Goal: Information Seeking & Learning: Check status

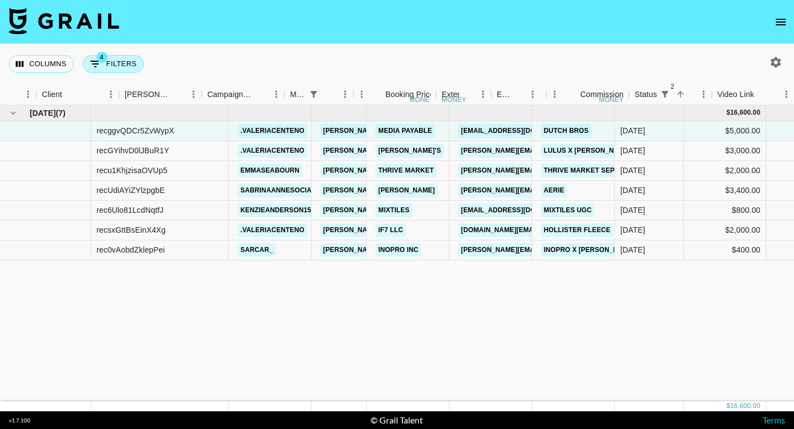
scroll to position [0, 330]
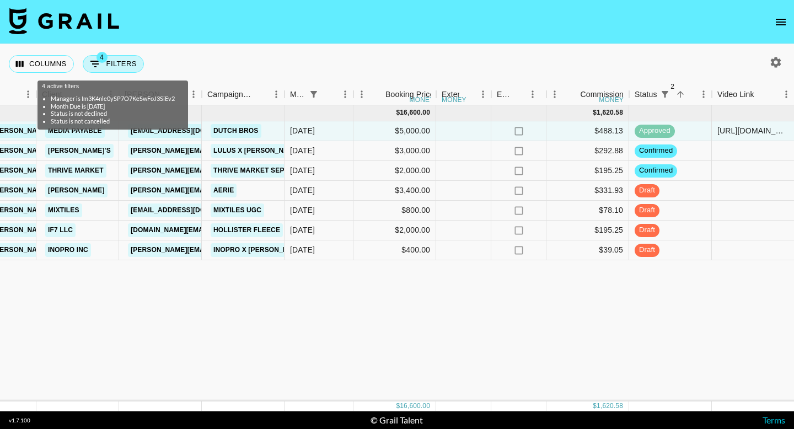
click at [105, 60] on span "4" at bounding box center [101, 57] width 11 height 11
select select "managerIds"
select select "monthDue2"
select select "[DATE]"
select select "status"
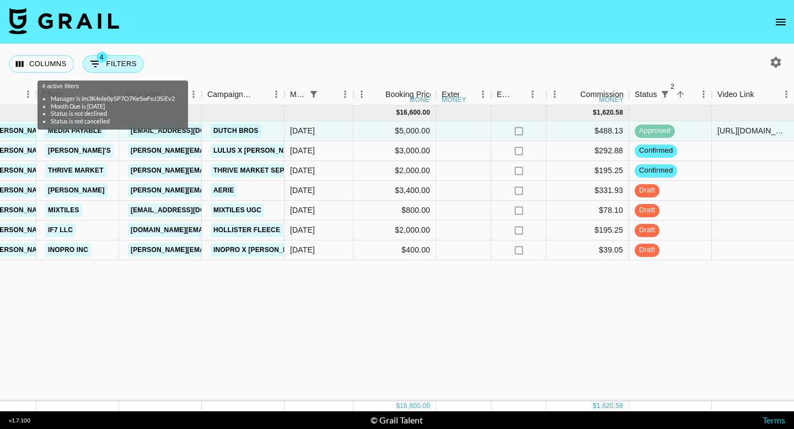
select select "not"
select select "declined"
select select "status"
select select "not"
select select "cancelled"
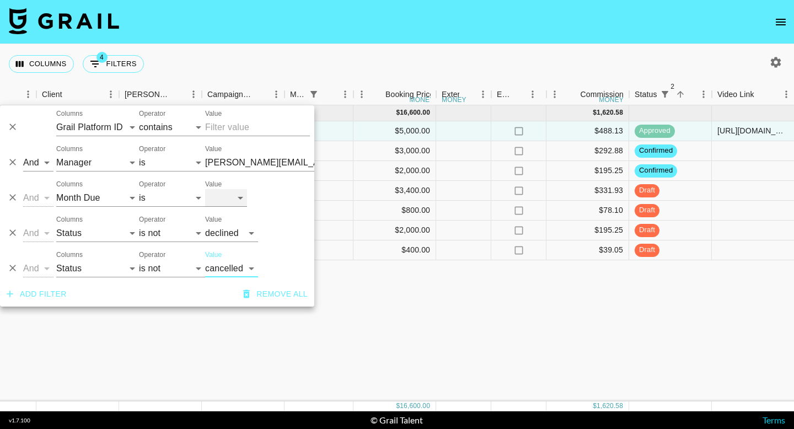
click at [232, 201] on select "[DATE] Aug '[DATE] Jun '[DATE] Apr '[DATE] Feb '[DATE] Dec '[DATE] Oct '[DATE] …" at bounding box center [226, 198] width 42 height 18
select select "[DATE]"
click at [205, 189] on select "[DATE] Aug '[DATE] Jun '[DATE] Apr '[DATE] Feb '[DATE] Dec '[DATE] Oct '[DATE] …" at bounding box center [226, 198] width 42 height 18
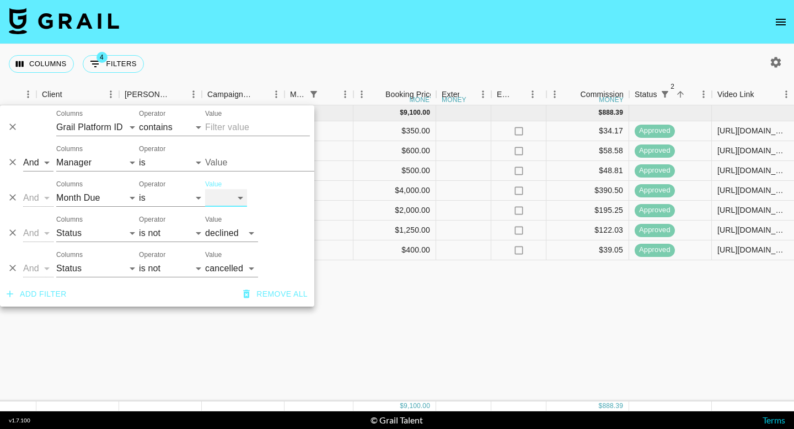
type input "[PERSON_NAME][EMAIL_ADDRESS][DOMAIN_NAME]"
click at [228, 197] on select "[DATE] Aug '[DATE] Jun '[DATE] Apr '[DATE] Feb '[DATE] Dec '[DATE] Oct '[DATE] …" at bounding box center [226, 198] width 42 height 18
select select "[DATE]"
click at [205, 189] on select "[DATE] Aug '[DATE] Jun '[DATE] Apr '[DATE] Feb '[DATE] Dec '[DATE] Oct '[DATE] …" at bounding box center [226, 198] width 42 height 18
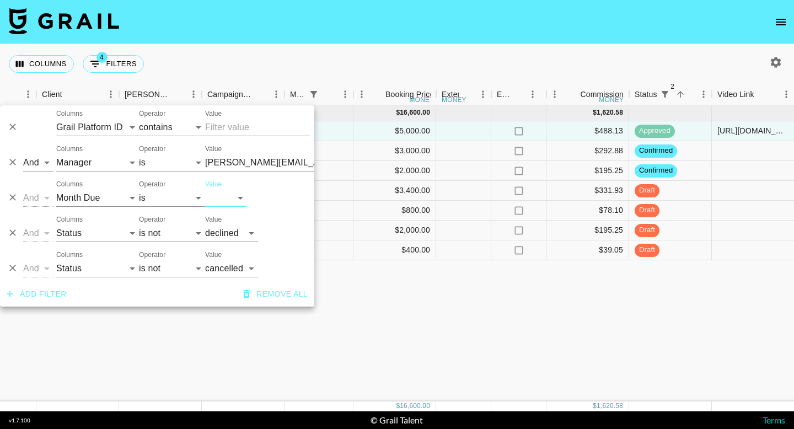
click at [419, 304] on div "[DATE] ( 7 ) $ 16,600.00 $ 1,620.58 recggvQDCr5ZvWypX .[PERSON_NAME] [PERSON_NA…" at bounding box center [543, 253] width 1747 height 296
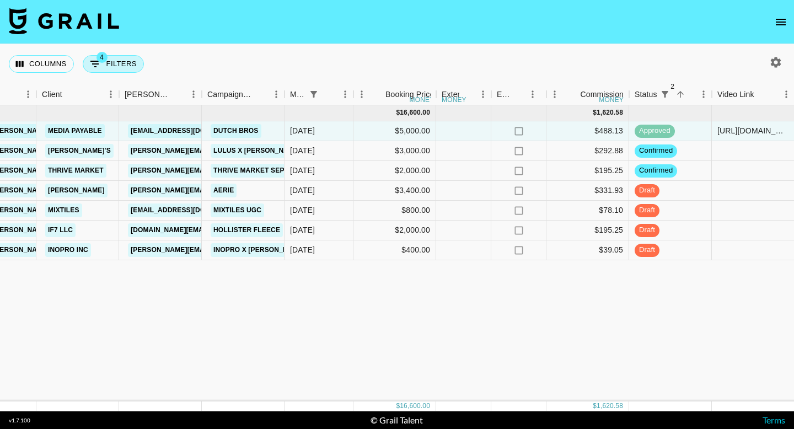
click at [107, 66] on button "4 Filters" at bounding box center [113, 64] width 61 height 18
select select "managerIds"
select select "monthDue2"
select select "[DATE]"
select select "status"
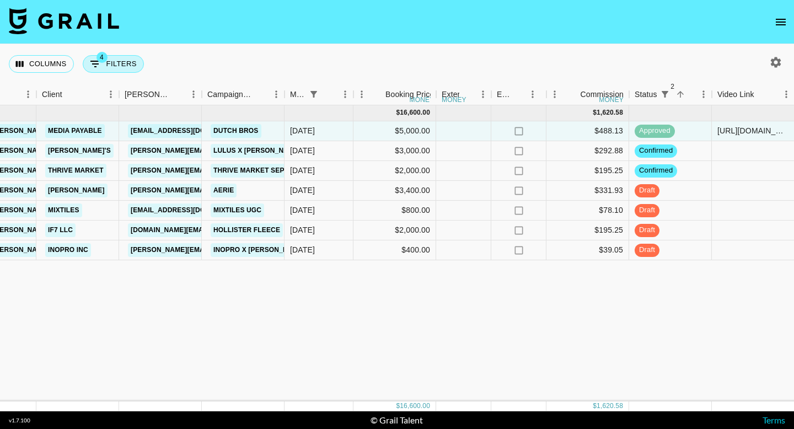
select select "not"
select select "declined"
select select "status"
select select "not"
select select "cancelled"
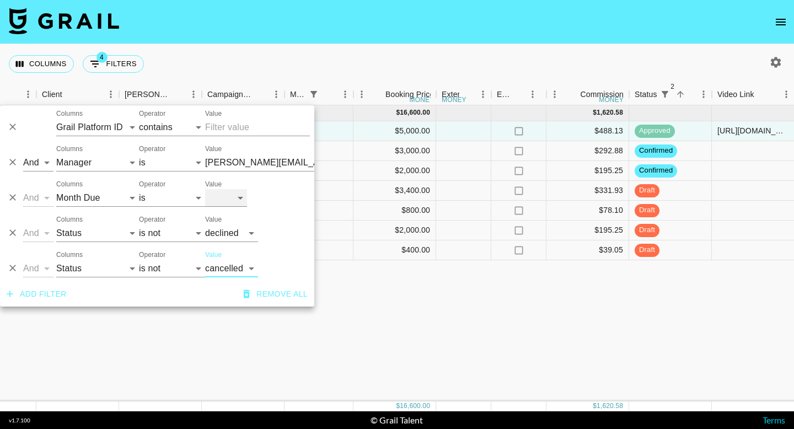
click at [238, 193] on select "[DATE] Aug '[DATE] Jun '[DATE] Apr '[DATE] Feb '[DATE] Dec '[DATE] Oct '[DATE] …" at bounding box center [226, 198] width 42 height 18
select select "[DATE]"
click at [205, 189] on select "[DATE] Aug '[DATE] Jun '[DATE] Apr '[DATE] Feb '[DATE] Dec '[DATE] Oct '[DATE] …" at bounding box center [226, 198] width 42 height 18
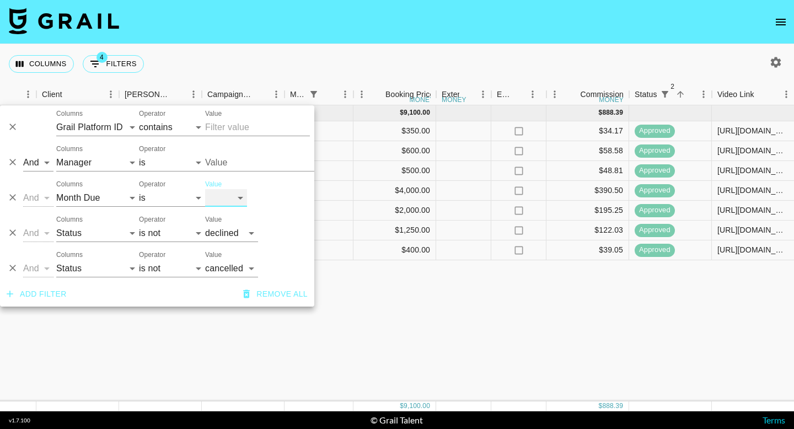
type input "[PERSON_NAME][EMAIL_ADDRESS][DOMAIN_NAME]"
click at [505, 320] on div "[DATE] ( 7 ) $ 9,100.00 $ 888.39 recJC3QANqd6tEZL6 [PERSON_NAME] [PERSON_NAME][…" at bounding box center [543, 253] width 1747 height 296
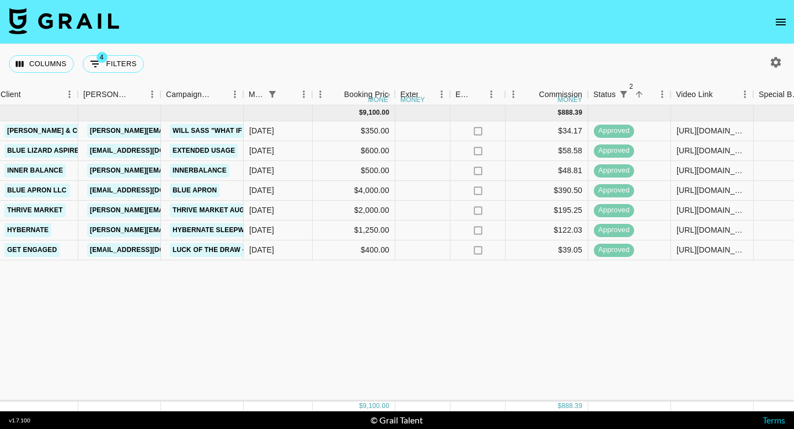
scroll to position [0, 375]
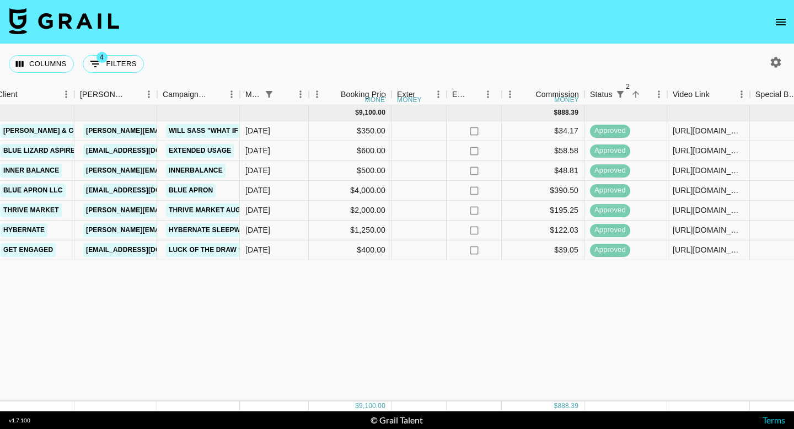
click at [409, 368] on div "[DATE] ( 7 ) $ 9,100.00 $ 888.39 recJC3QANqd6tEZL6 [PERSON_NAME] [PERSON_NAME][…" at bounding box center [498, 253] width 1747 height 296
click at [127, 62] on button "4 Filters" at bounding box center [113, 64] width 61 height 18
select select "managerIds"
select select "monthDue2"
select select "[DATE]"
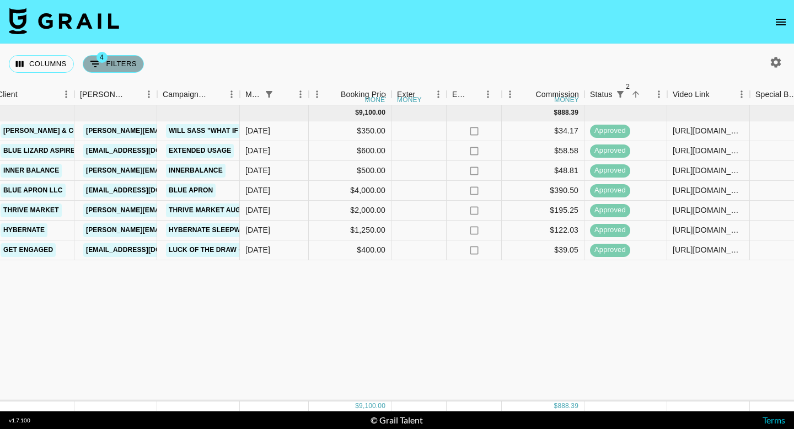
select select "status"
select select "not"
select select "declined"
select select "status"
select select "not"
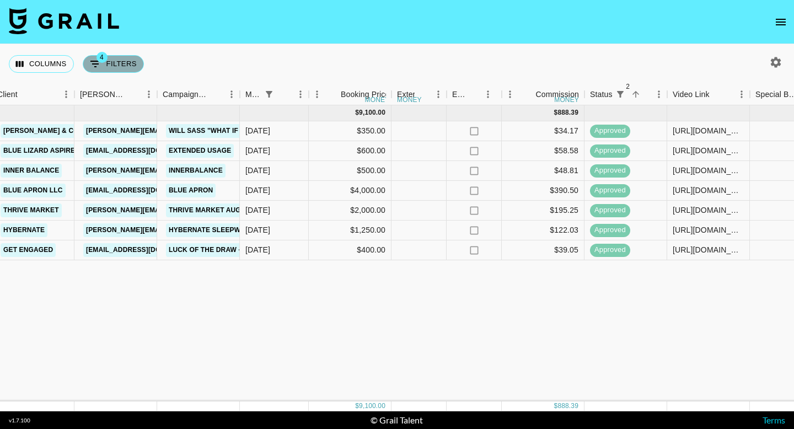
select select "cancelled"
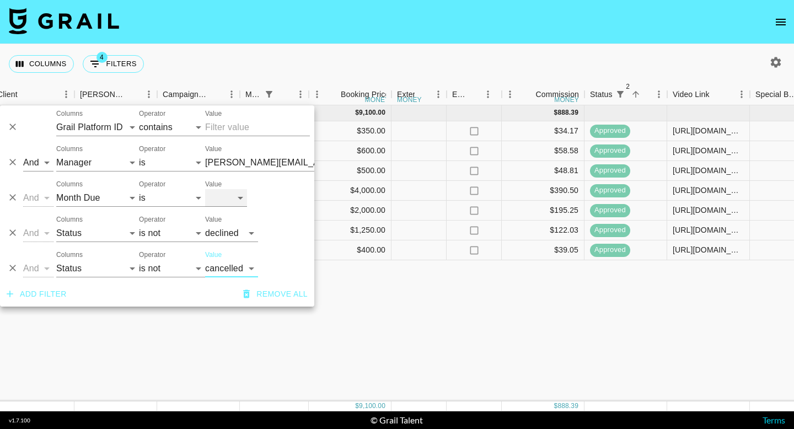
click at [232, 200] on select "[DATE] Aug '[DATE] Jun '[DATE] Apr '[DATE] Feb '[DATE] Dec '[DATE] Oct '[DATE] …" at bounding box center [226, 198] width 42 height 18
select select "[DATE]"
click at [205, 189] on select "[DATE] Aug '[DATE] Jun '[DATE] Apr '[DATE] Feb '[DATE] Dec '[DATE] Oct '[DATE] …" at bounding box center [226, 198] width 42 height 18
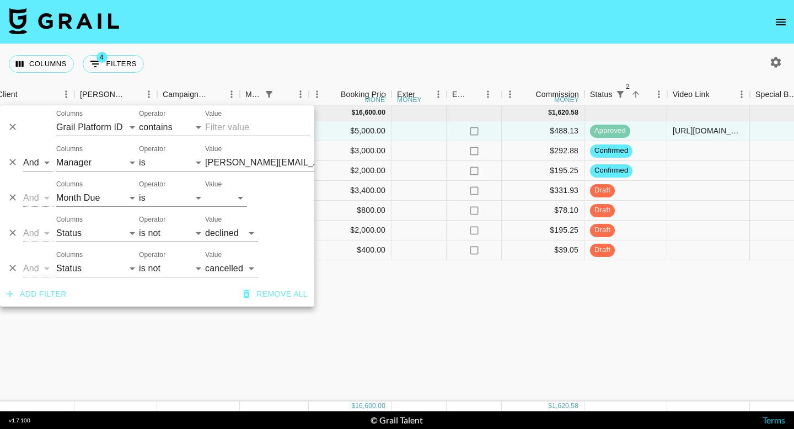
click at [417, 306] on div "[DATE] ( 7 ) $ 16,600.00 $ 1,620.58 recggvQDCr5ZvWypX .[PERSON_NAME] [PERSON_NA…" at bounding box center [498, 253] width 1747 height 296
